Goal: Task Accomplishment & Management: Manage account settings

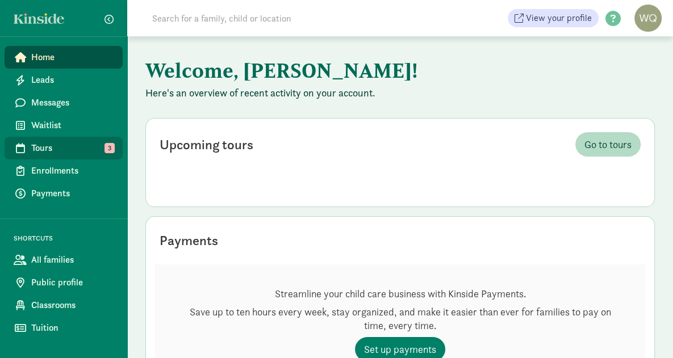
click at [48, 144] on span "Tours" at bounding box center [72, 148] width 82 height 14
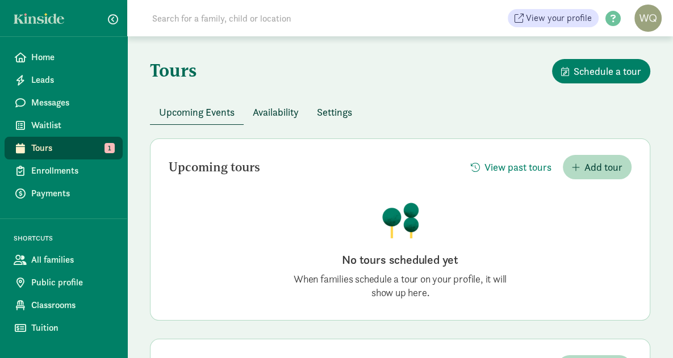
click at [285, 112] on span "Availability" at bounding box center [276, 112] width 46 height 15
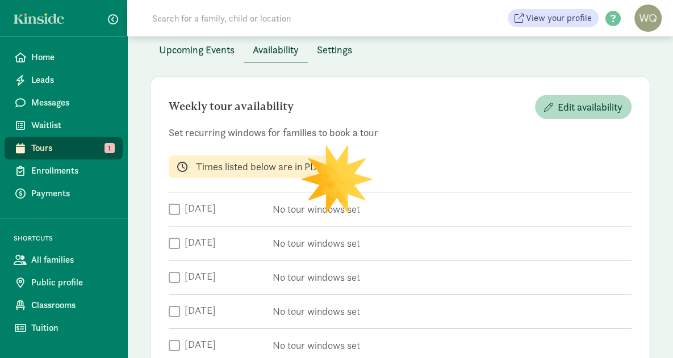
scroll to position [53, 0]
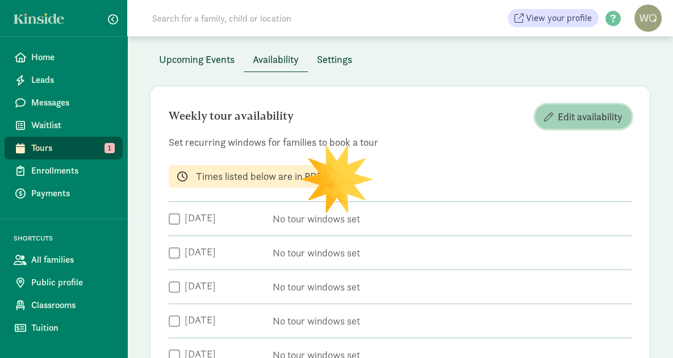
click at [593, 110] on span "Edit availability" at bounding box center [590, 116] width 65 height 15
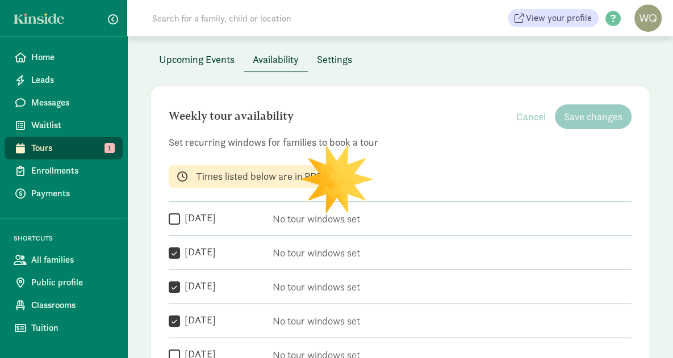
checkbox input "true"
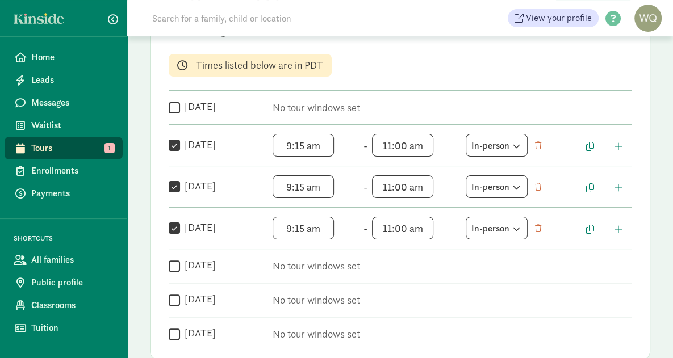
scroll to position [178, 0]
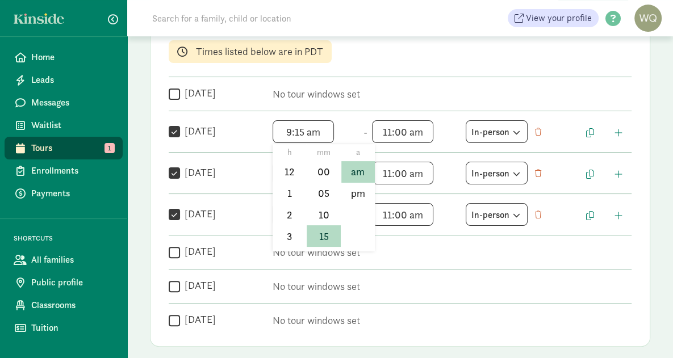
click at [324, 130] on span "9:15 am h 12 1 2 3 4 5 6 7 8 9 10 11 mm 00 05 10 15 20 25 30 35 40 45 50 55 a a…" at bounding box center [316, 131] width 86 height 23
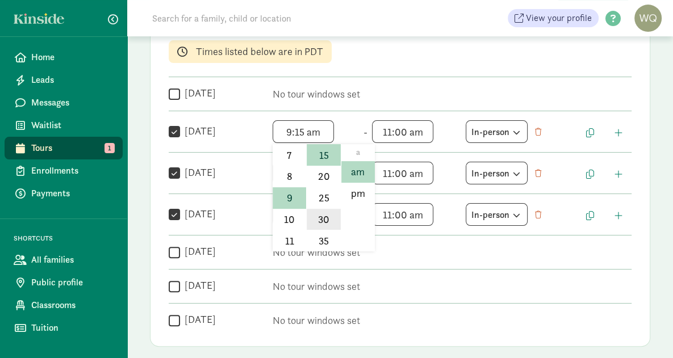
click at [320, 211] on li "30" at bounding box center [324, 220] width 34 height 22
type input "9:30 am"
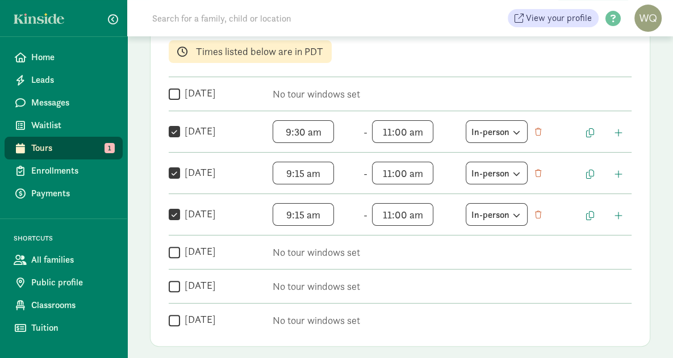
click at [405, 130] on span "11:00 am h 12 1 2 3 4 5 6 7 8 9 10 11 mm 00 05 10 15 20 25 30 35 40 45 50 55 a …" at bounding box center [415, 131] width 86 height 23
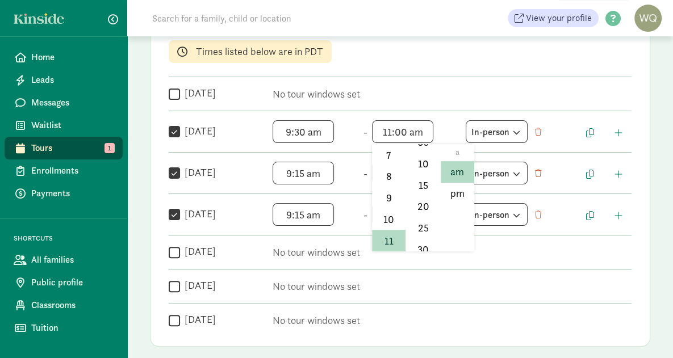
scroll to position [57, 0]
click at [422, 239] on li "30" at bounding box center [423, 244] width 34 height 22
type input "11:30 am"
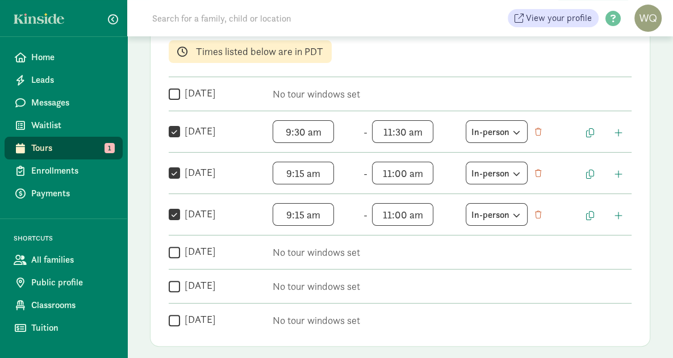
click at [305, 170] on span "9:15 am h 12 1 2 3 4 5 6 7 8 9 10 11 mm 00 05 10 15 20 25 30 35 40 45 50 55 a a…" at bounding box center [316, 173] width 86 height 23
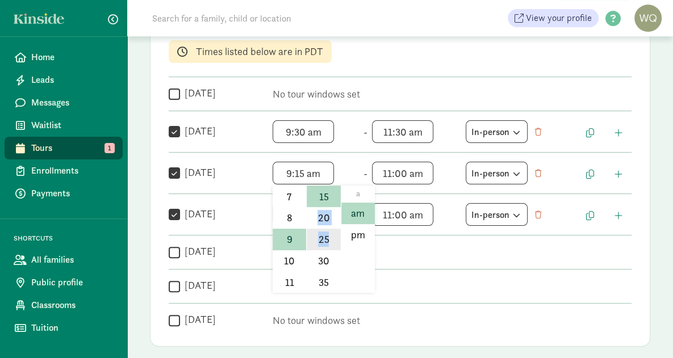
drag, startPoint x: 322, startPoint y: 198, endPoint x: 323, endPoint y: 248, distance: 50.6
click at [323, 248] on ul "mm 00 05 10 15 20 25 30 35 40 45 50 55" at bounding box center [323, 239] width 34 height 107
click at [321, 258] on li "30" at bounding box center [324, 262] width 34 height 22
type input "9:30 am"
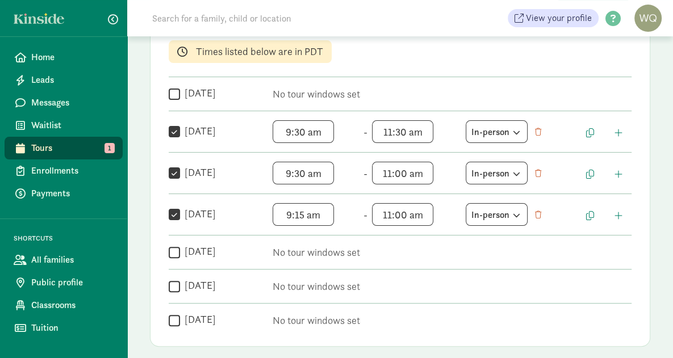
click at [406, 173] on span "11:00 am h 12 1 2 3 4 5 6 7 8 9 10 11 mm 00 05 10 15 20 25 30 35 40 45 50 55 a …" at bounding box center [415, 173] width 86 height 23
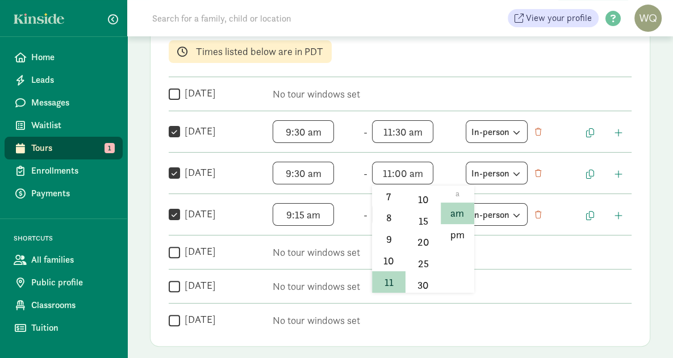
scroll to position [61, 0]
click at [425, 276] on li "30" at bounding box center [423, 281] width 34 height 22
type input "11:30 am"
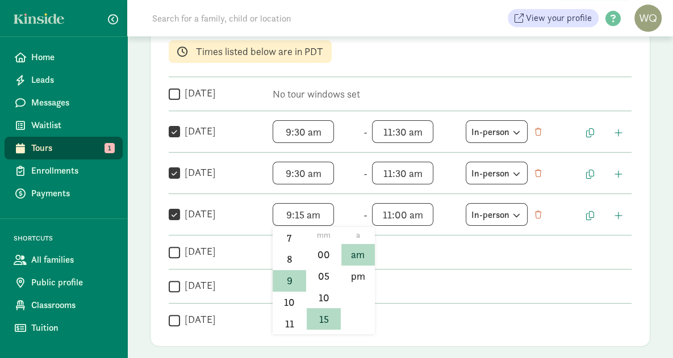
scroll to position [81, 0]
click at [305, 211] on span "9:15 am h 12 1 2 3 4 5 6 7 8 9 10 11 mm 00 05 10 15 20 25 30 35 40 45 50 55 a a…" at bounding box center [316, 214] width 86 height 23
click at [319, 304] on li "30" at bounding box center [324, 303] width 34 height 22
type input "9:30 am"
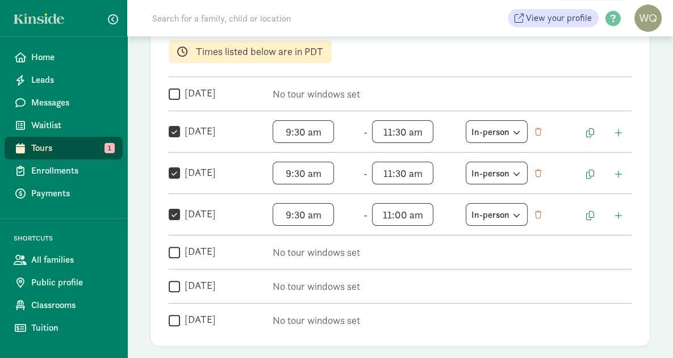
click at [407, 215] on span "11:00 am h 12 1 2 3 4 5 6 7 8 9 10 11 mm 00 05 10 15 20 25 30 35 40 45 50 55 a …" at bounding box center [415, 214] width 86 height 23
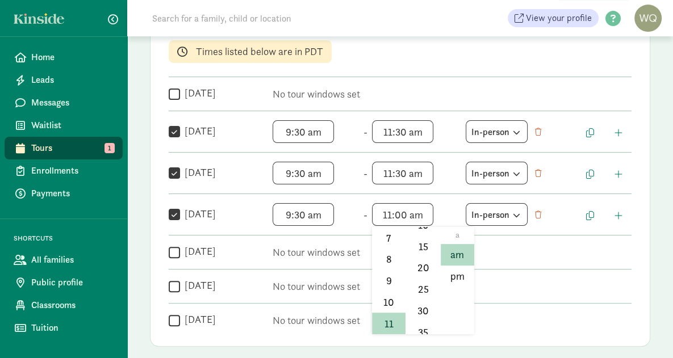
scroll to position [76, 0]
click at [423, 303] on li "30" at bounding box center [423, 309] width 34 height 22
type input "11:30 am"
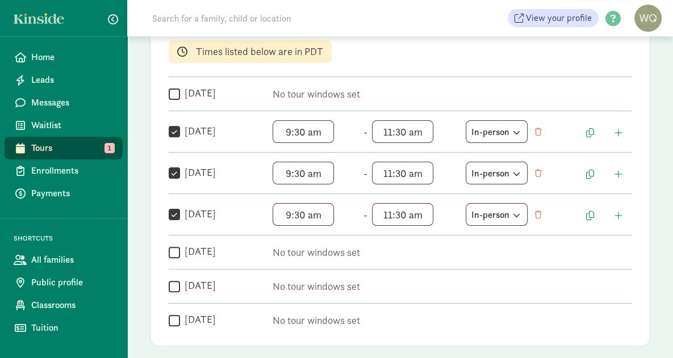
click at [174, 94] on input "Monday" at bounding box center [174, 93] width 11 height 15
checkbox input "true"
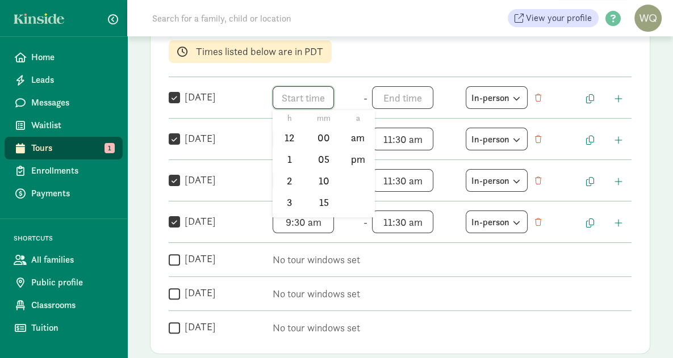
click at [295, 92] on span "h 12 1 2 3 4 5 6 7 8 9 10 11 mm 00 05 10 15 20 25 30 35 40 45 50 55 a am pm" at bounding box center [316, 97] width 86 height 23
click at [290, 173] on li "9" at bounding box center [290, 174] width 34 height 22
click at [306, 94] on div at bounding box center [336, 179] width 673 height 358
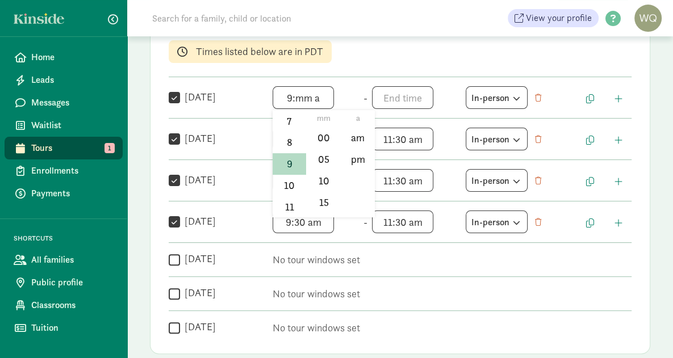
click at [306, 94] on span "9:mm a h 12 1 2 3 4 5 6 7 8 9 10 11 mm 00 05 10 15 20 25 30 35 40 45 50 55 a am…" at bounding box center [316, 97] width 86 height 23
click at [327, 168] on li "30" at bounding box center [324, 172] width 34 height 22
type input "9:30 a"
click at [387, 96] on div at bounding box center [336, 179] width 673 height 358
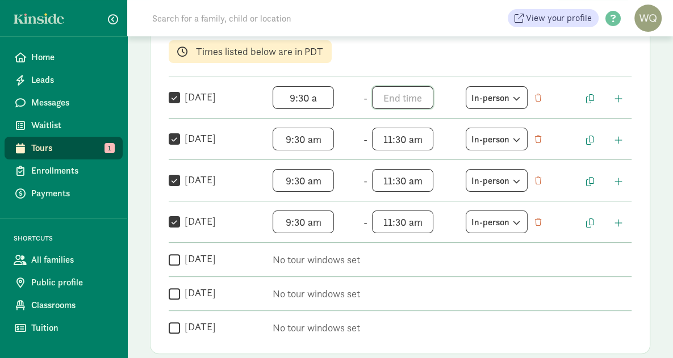
click at [387, 96] on span "h 12 1 2 3 4 5 6 7 8 9 10 11 mm 00 05 10 15 20 25 30 35 40 45 50 55 a am pm" at bounding box center [415, 97] width 86 height 23
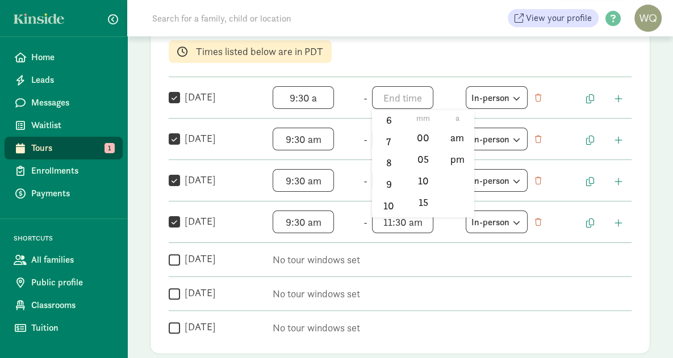
scroll to position [167, 0]
click at [387, 207] on li "11" at bounding box center [389, 207] width 34 height 22
click at [421, 161] on li "30" at bounding box center [423, 160] width 34 height 22
type input "11:30 a"
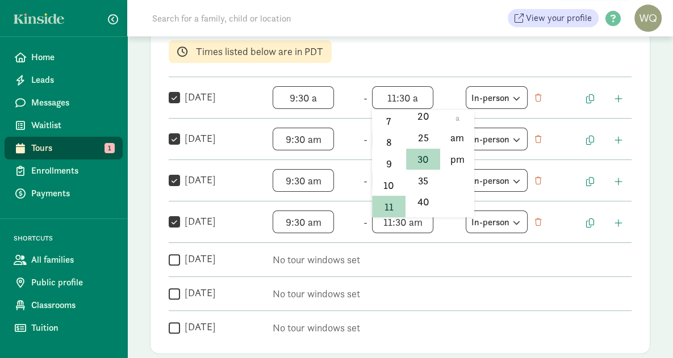
click at [173, 258] on div at bounding box center [336, 179] width 673 height 358
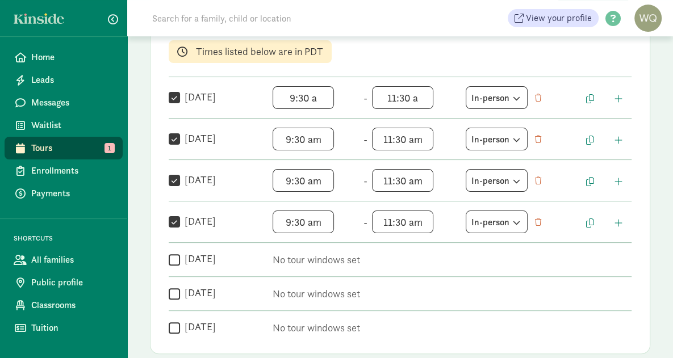
click at [173, 258] on input "Friday" at bounding box center [174, 259] width 11 height 15
checkbox input "true"
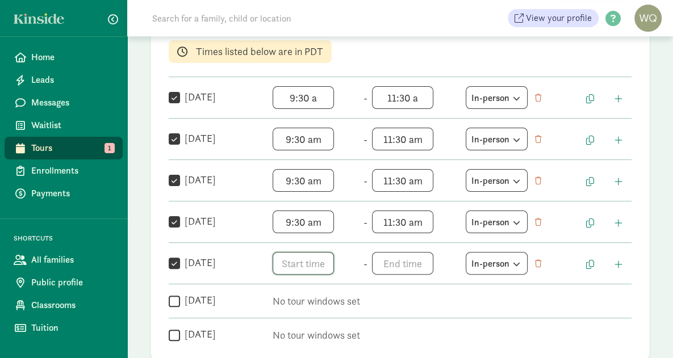
click at [299, 258] on span "h 12 1 2 3 4 5 6 7 8 9 10 11 mm 00 05 10 15 20 25 30 35 40 45 50 55 a am pm" at bounding box center [316, 263] width 86 height 23
click at [287, 330] on li "9" at bounding box center [290, 330] width 34 height 22
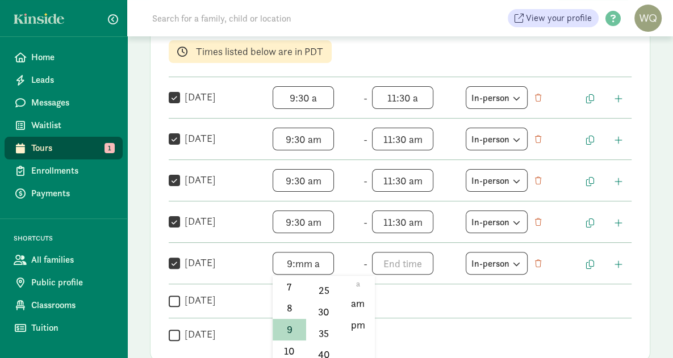
scroll to position [123, 0]
click at [326, 311] on li "30" at bounding box center [324, 310] width 34 height 22
type input "9:30 a"
click at [398, 265] on div at bounding box center [336, 179] width 673 height 358
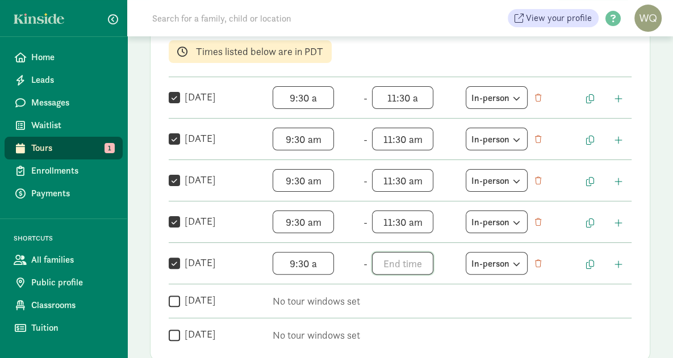
click at [398, 265] on span "h 12 1 2 3 4 5 6 7 8 9 10 11 mm 00 05 10 15 20 25 30 35 40 45 50 55 a am pm" at bounding box center [415, 263] width 86 height 23
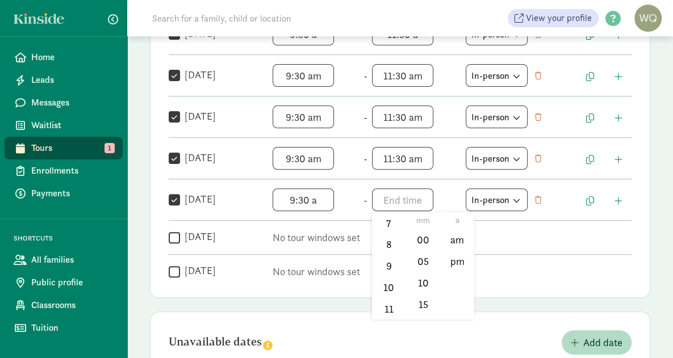
scroll to position [244, 0]
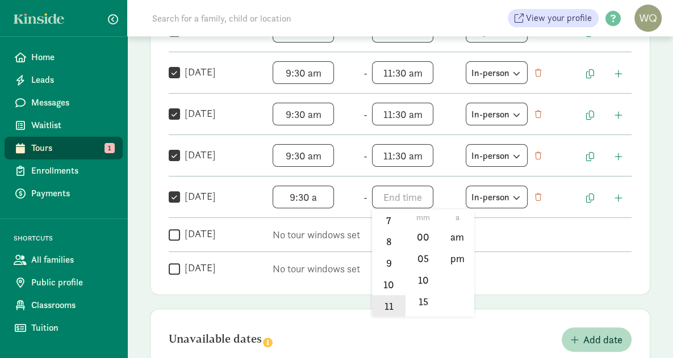
click at [384, 307] on li "11" at bounding box center [389, 306] width 34 height 22
click at [424, 276] on li "30" at bounding box center [423, 280] width 34 height 22
type input "11:30 a"
click at [520, 258] on div at bounding box center [336, 179] width 673 height 358
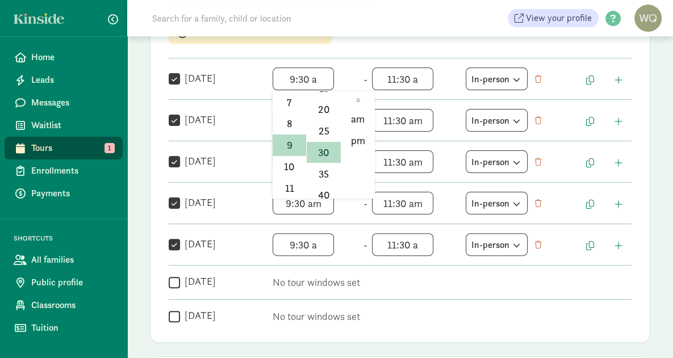
scroll to position [146, 0]
click at [322, 78] on span "9:30 a h 12 1 2 3 4 5 6 7 8 9 10 11 mm 00 05 10 15 20 25 30 35 40 45 50 55 a am…" at bounding box center [316, 79] width 86 height 23
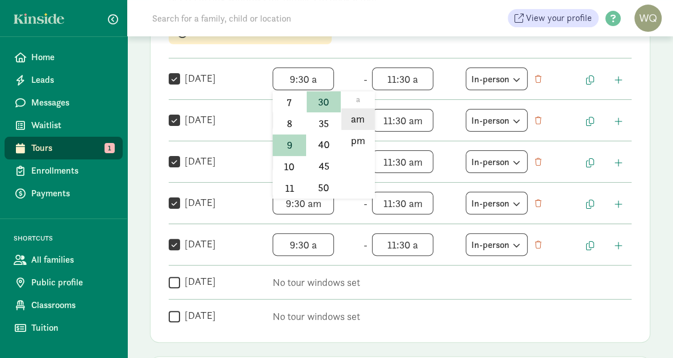
click at [357, 119] on li "am" at bounding box center [358, 120] width 34 height 22
type input "9:30 am"
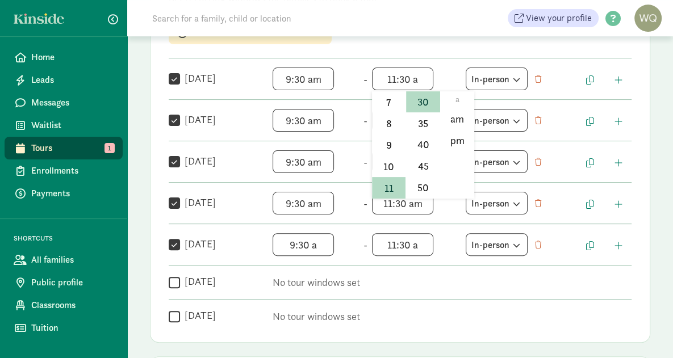
click at [431, 78] on span "11:30 a h 12 1 2 3 4 5 6 7 8 9 10 11 mm 00 05 10 15 20 25 30 35 40 45 50 55 a a…" at bounding box center [415, 79] width 86 height 23
click at [455, 115] on li "am" at bounding box center [458, 120] width 34 height 22
type input "11:30 am"
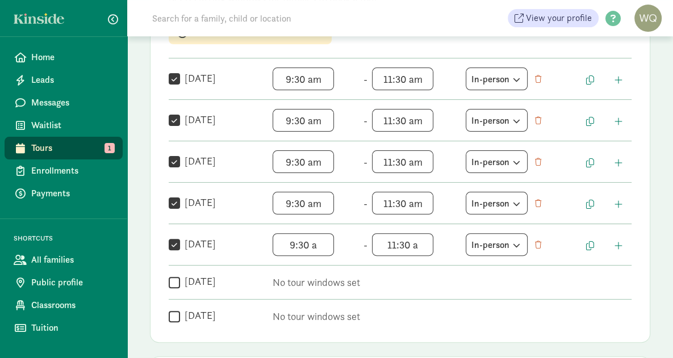
click at [320, 243] on span "9:30 a h 12 1 2 3 4 5 6 7 8 9 10 11 mm 00 05 10 15 20 25 30 35 40 45 50 55 a am…" at bounding box center [316, 245] width 86 height 23
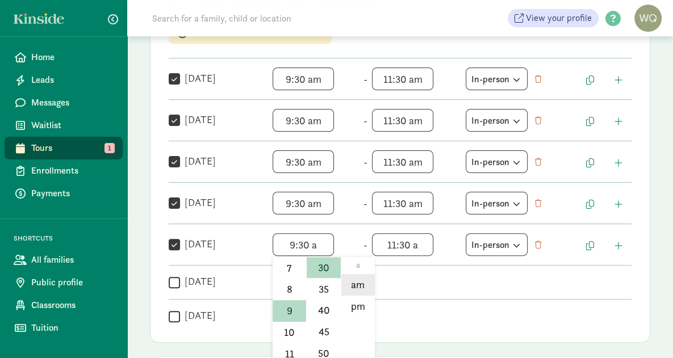
click at [353, 284] on li "am" at bounding box center [358, 285] width 34 height 22
type input "9:30 am"
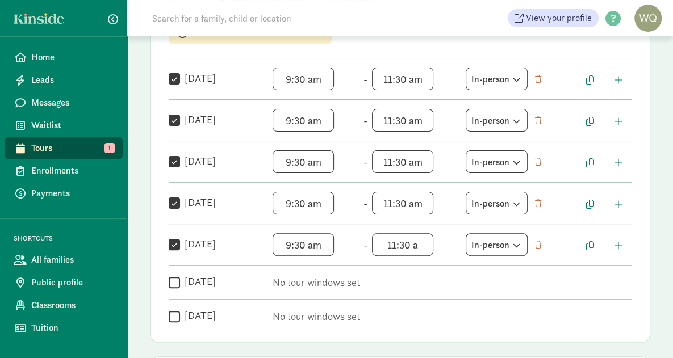
click at [418, 245] on span "11:30 a h 12 1 2 3 4 5 6 7 8 9 10 11 mm 00 05 10 15 20 25 30 35 40 45 50 55 a a…" at bounding box center [415, 245] width 86 height 23
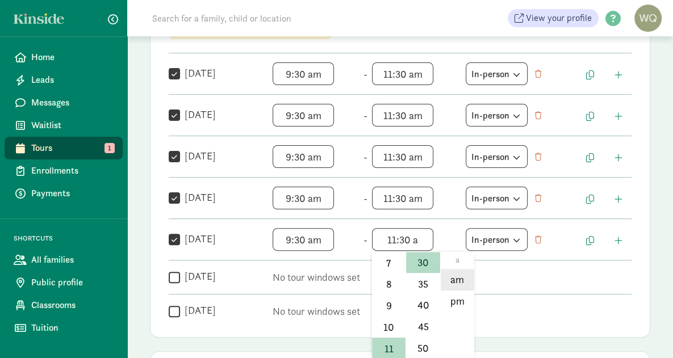
click at [453, 278] on li "am" at bounding box center [458, 280] width 34 height 22
type input "11:30 am"
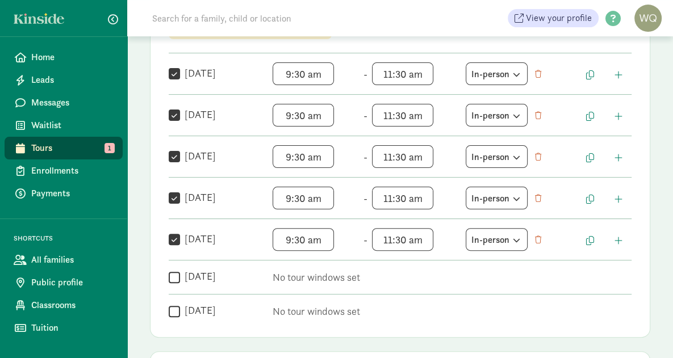
click at [520, 298] on div " Sunday No tour windows set" at bounding box center [400, 306] width 463 height 25
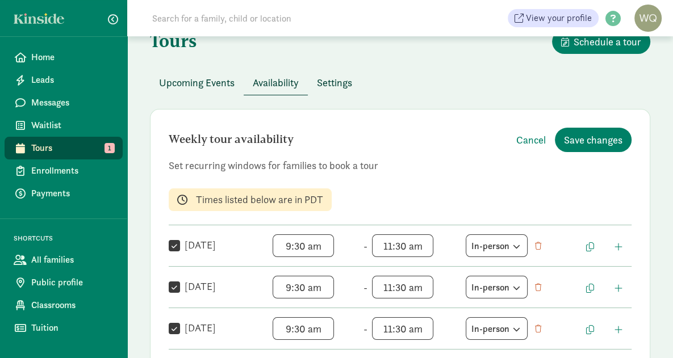
scroll to position [16, 0]
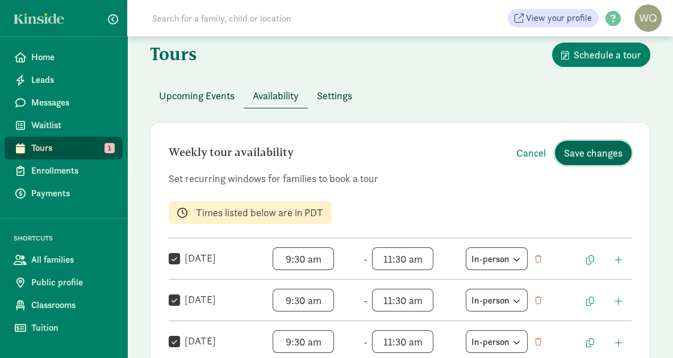
click at [600, 153] on span "Save changes" at bounding box center [593, 152] width 59 height 15
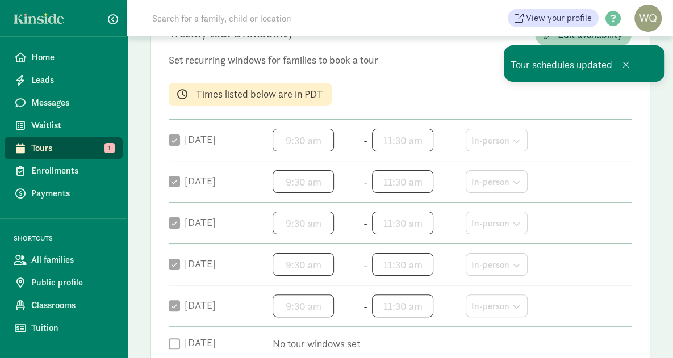
scroll to position [0, 0]
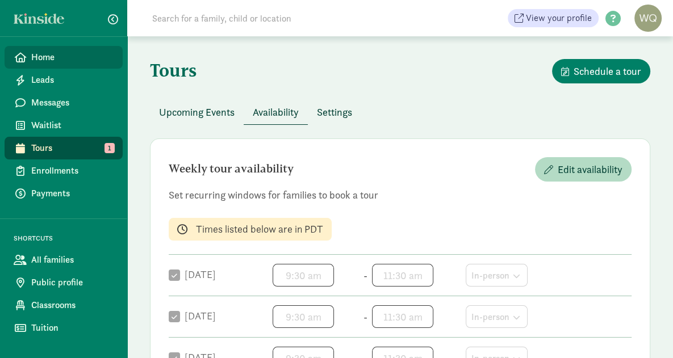
click at [52, 60] on span "Home" at bounding box center [72, 58] width 82 height 14
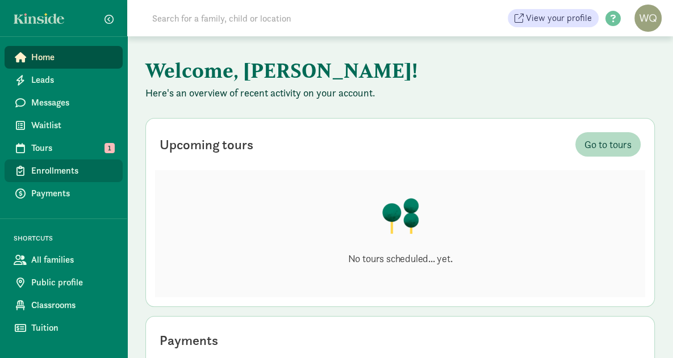
click at [53, 170] on span "Enrollments" at bounding box center [72, 171] width 82 height 14
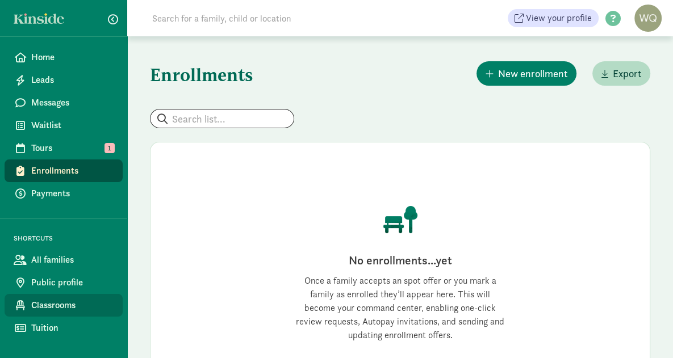
click at [52, 307] on span "Classrooms" at bounding box center [72, 306] width 82 height 14
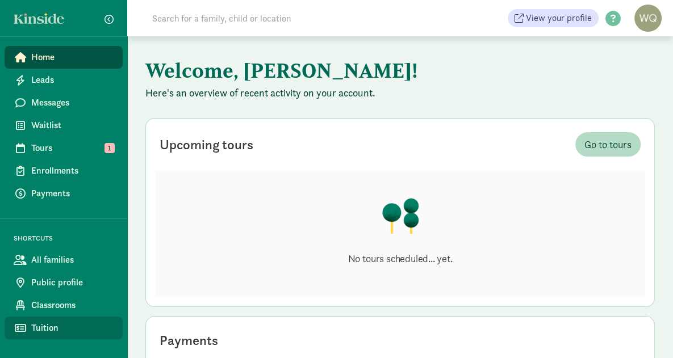
click at [64, 322] on span "Tuition" at bounding box center [72, 329] width 82 height 14
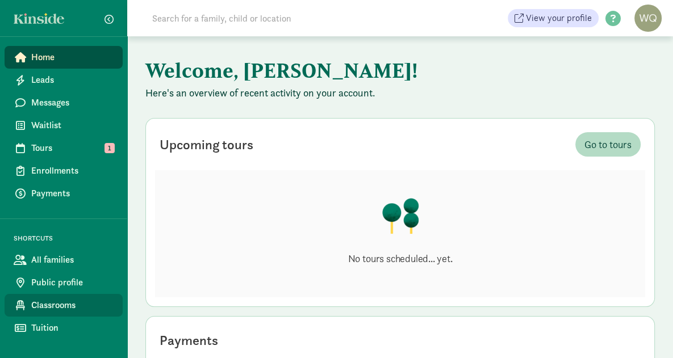
click at [52, 301] on span "Classrooms" at bounding box center [72, 306] width 82 height 14
